Goal: Information Seeking & Learning: Learn about a topic

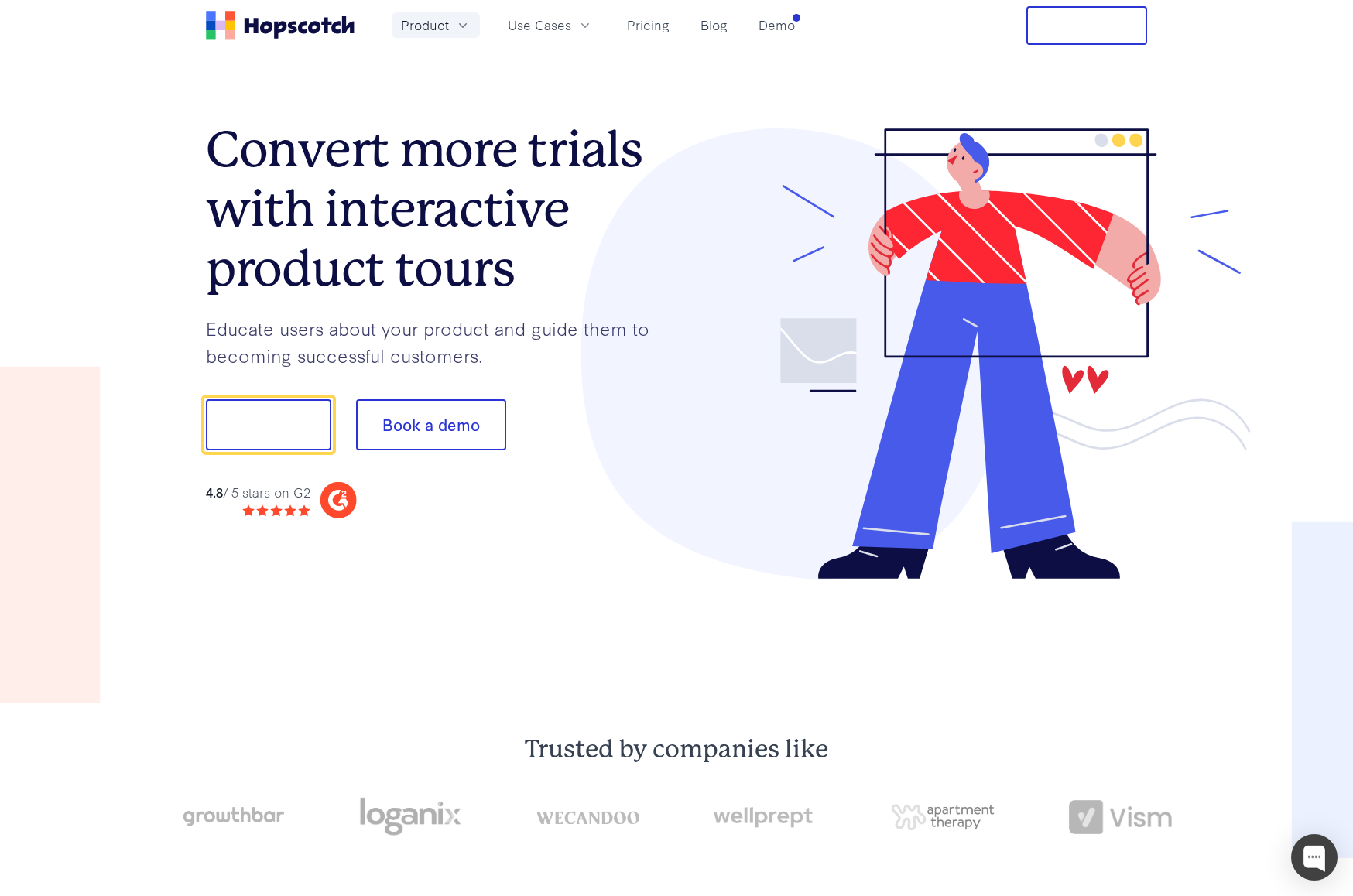
click at [461, 26] on icon "button" at bounding box center [462, 25] width 7 height 5
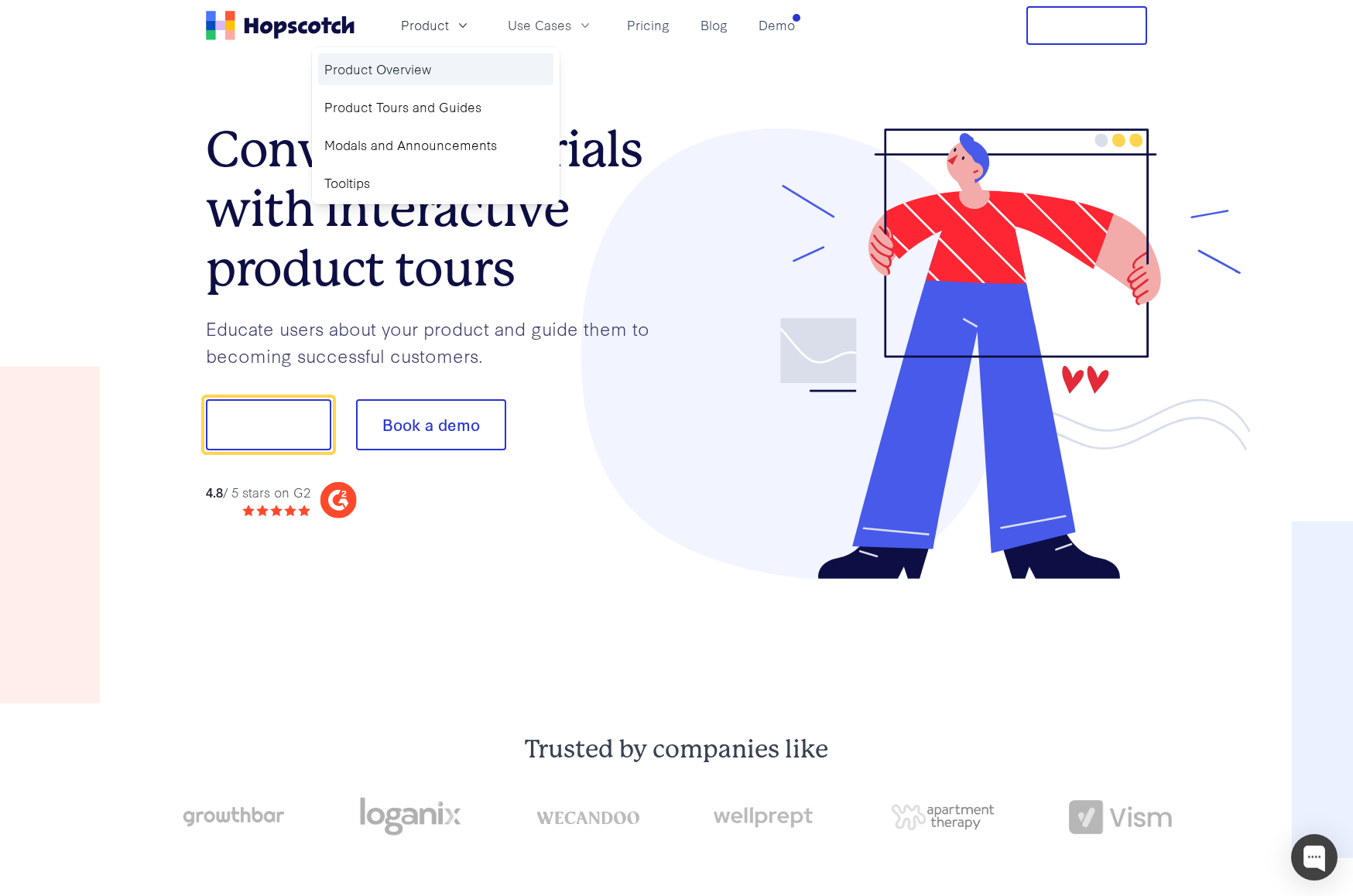
click at [407, 68] on link "Product Overview" at bounding box center [436, 69] width 236 height 32
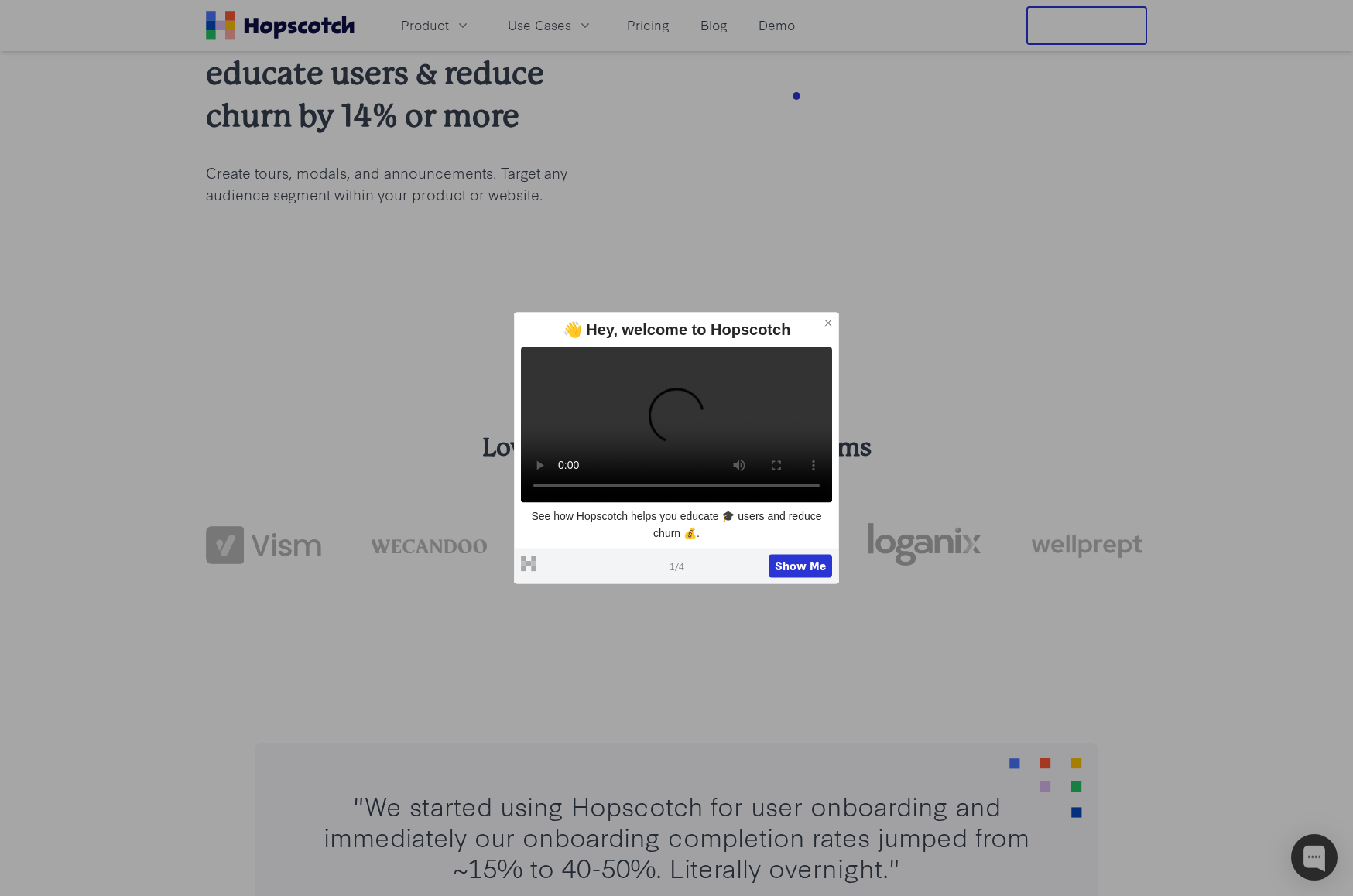
scroll to position [182, 0]
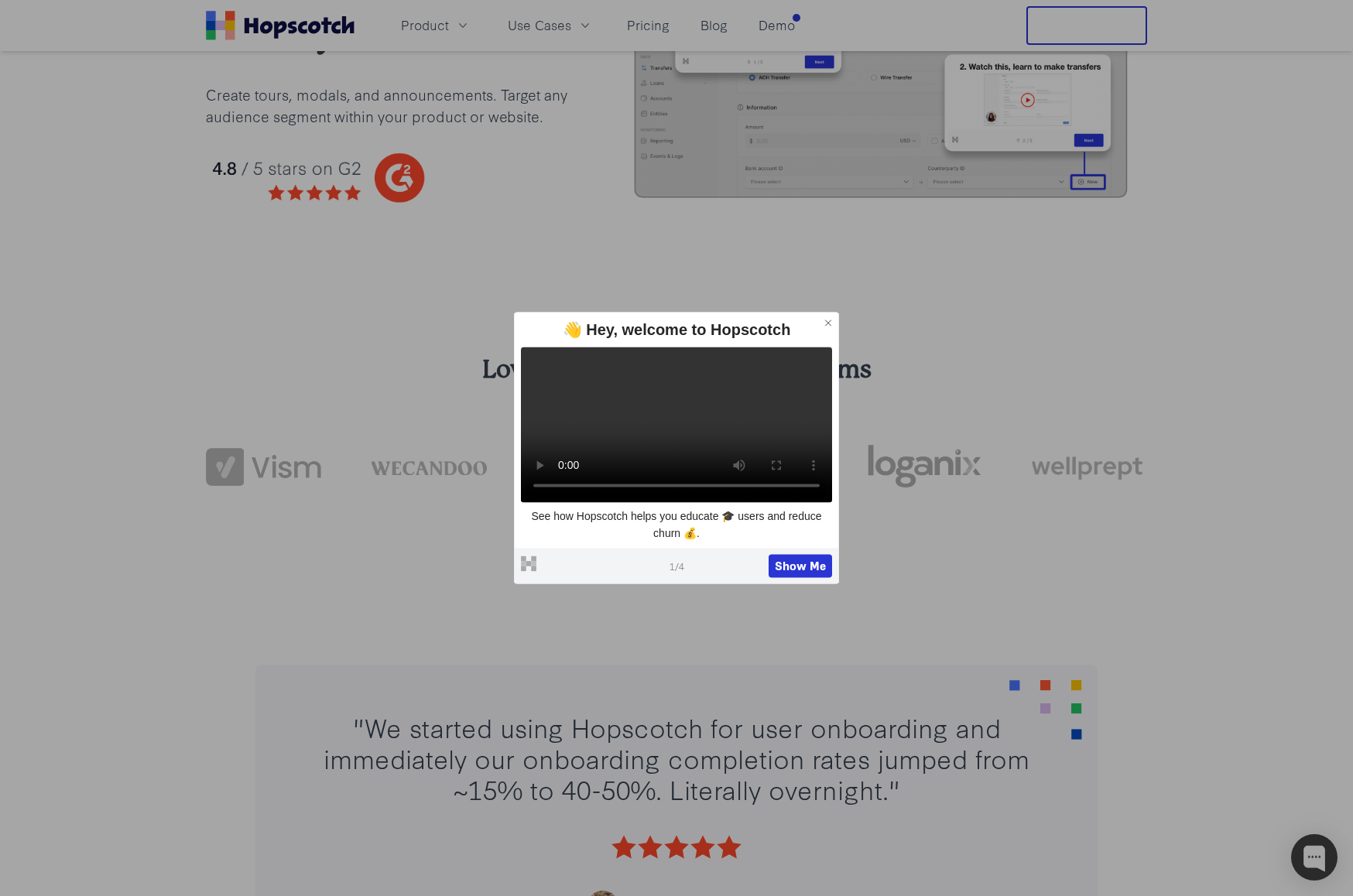
click at [830, 317] on icon at bounding box center [829, 322] width 11 height 11
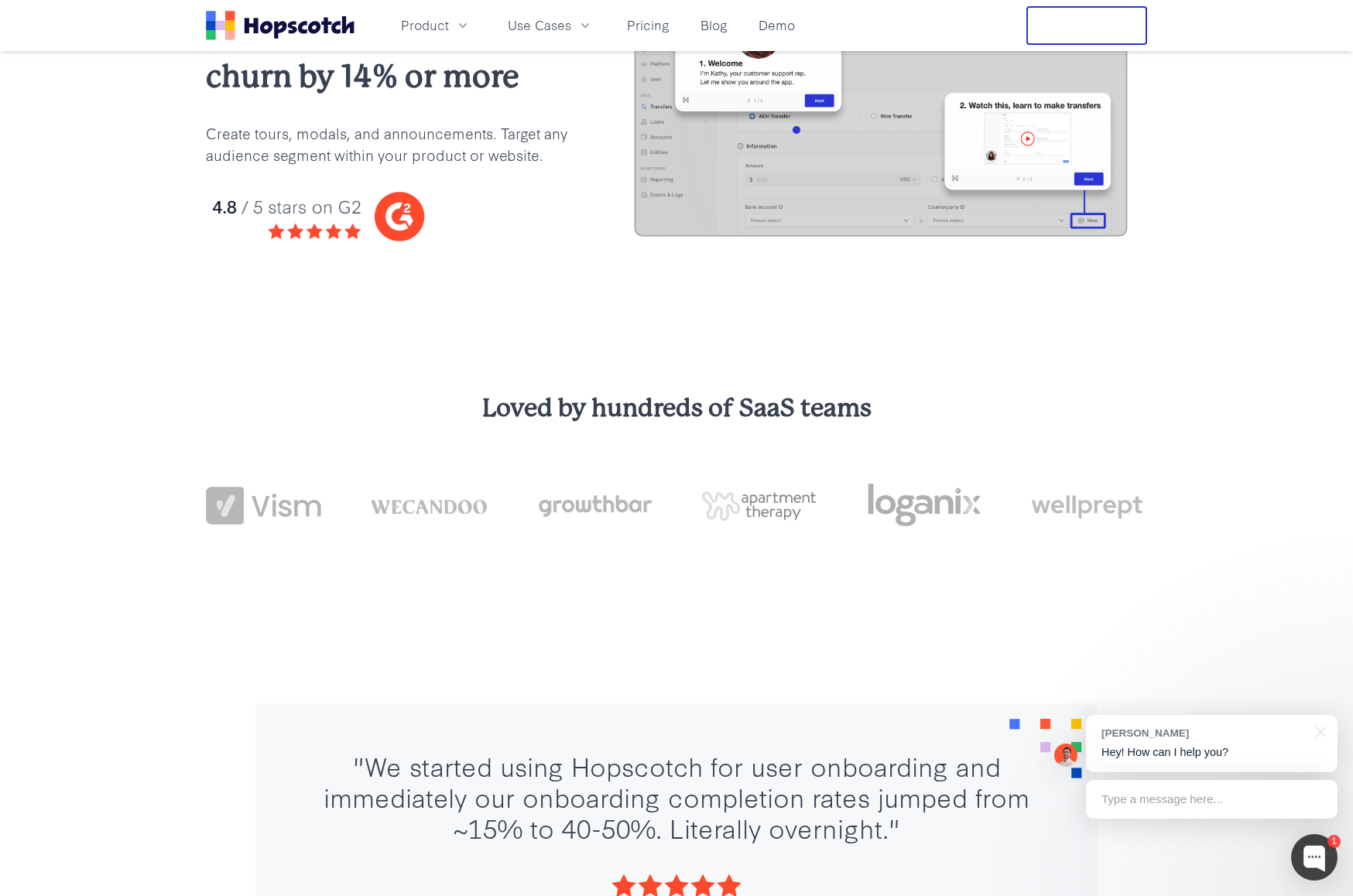
scroll to position [0, 0]
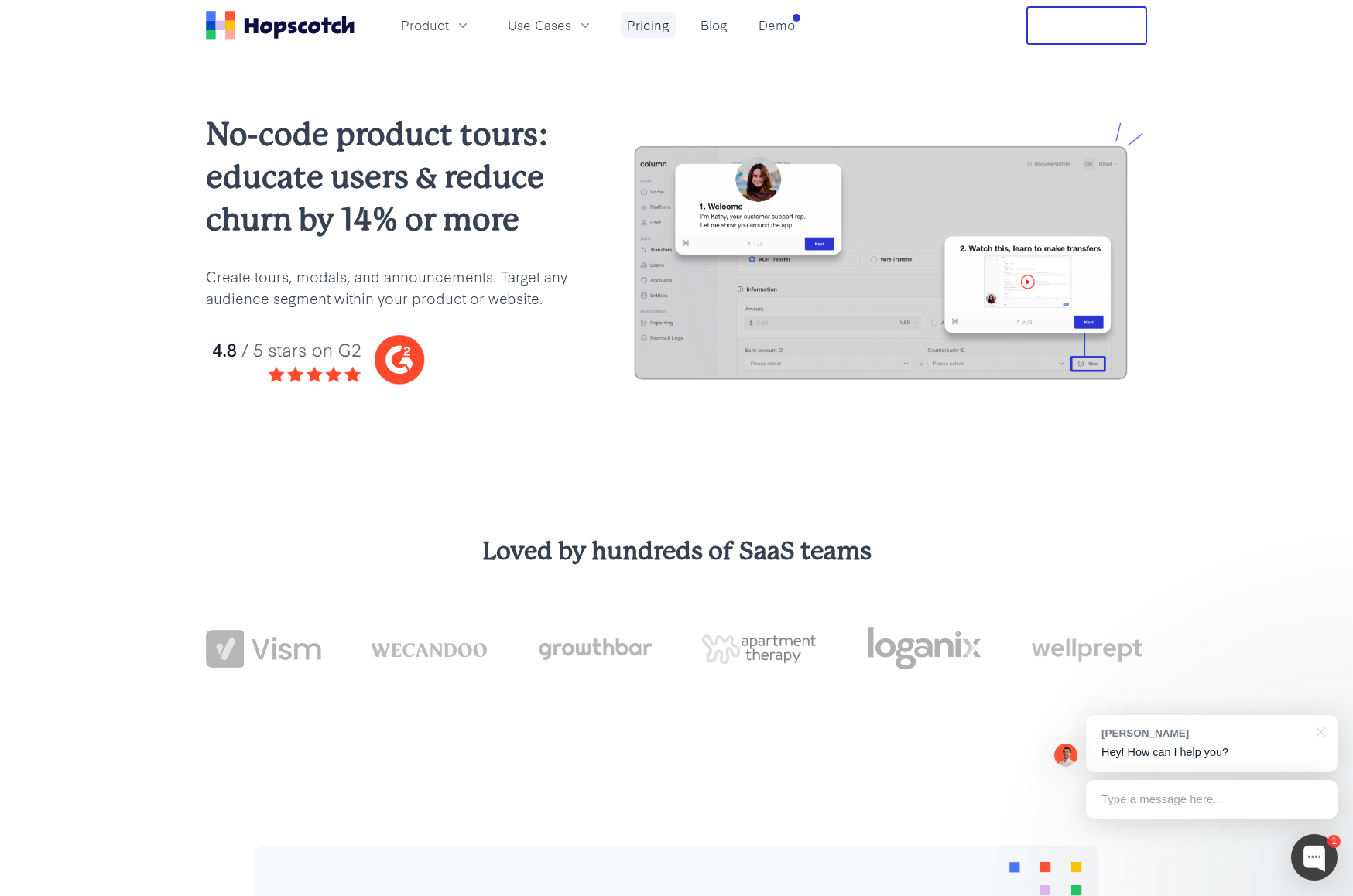
click at [651, 30] on link "Pricing" at bounding box center [648, 26] width 55 height 26
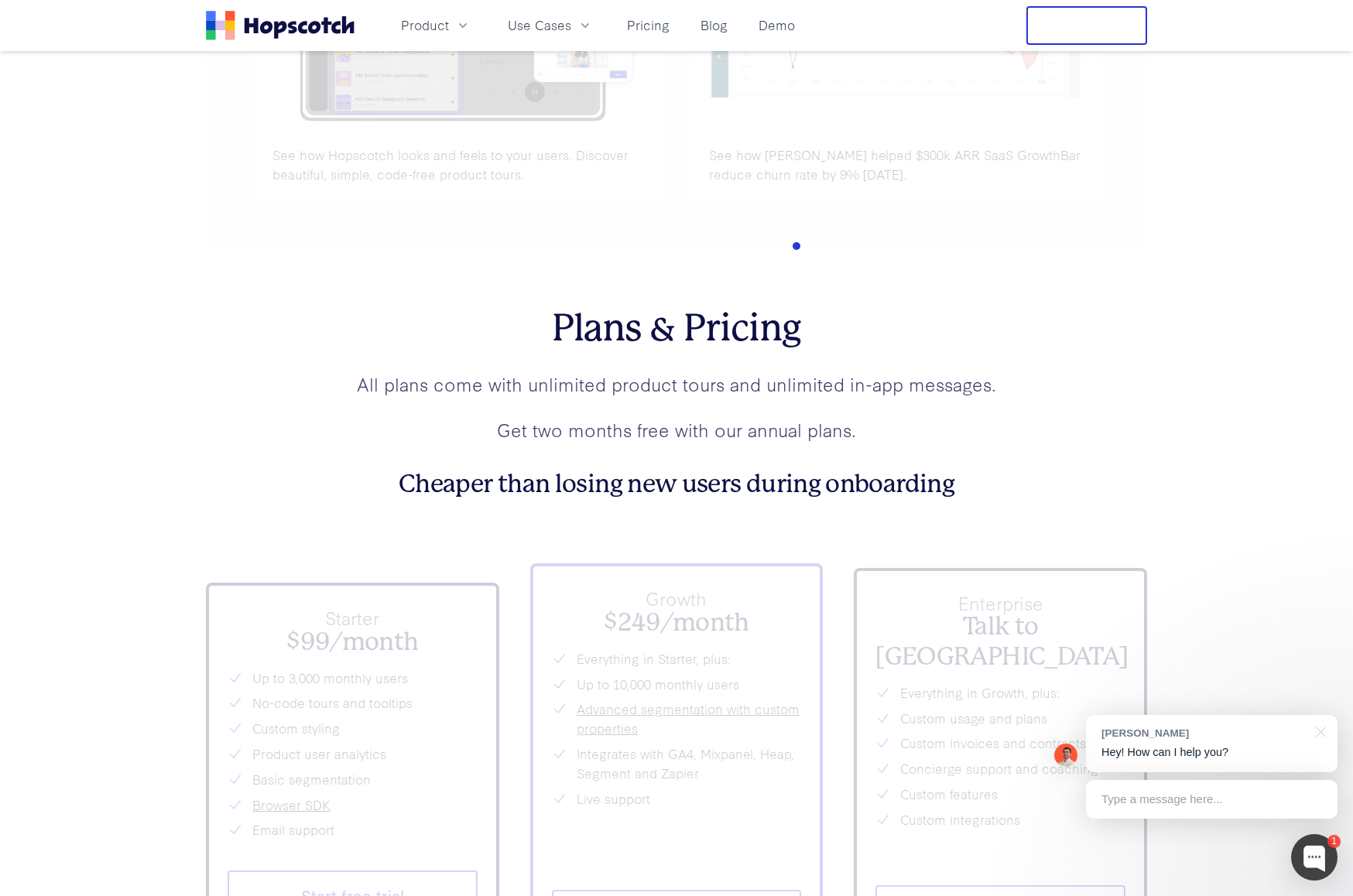
scroll to position [5659, 0]
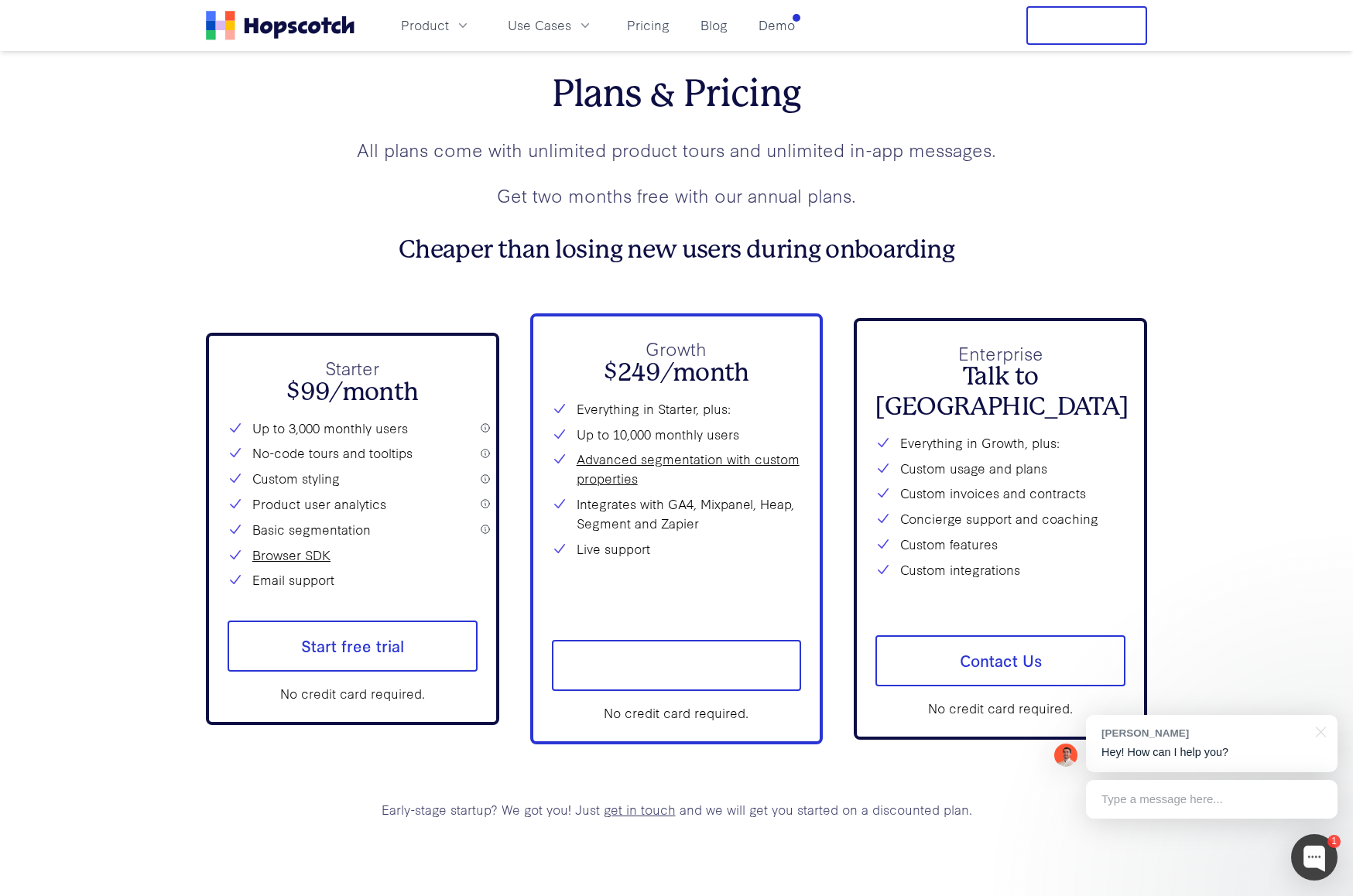
click at [248, 122] on div "Plans & Pricing All plans come with unlimited product tours and unlimited in-ap…" at bounding box center [676, 169] width 941 height 194
